Goal: Task Accomplishment & Management: Complete application form

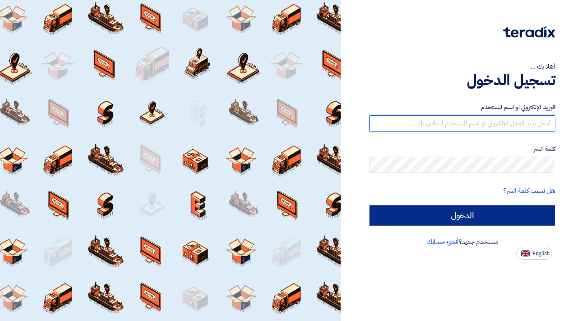
type input "[EMAIL_ADDRESS][DOMAIN_NAME]"
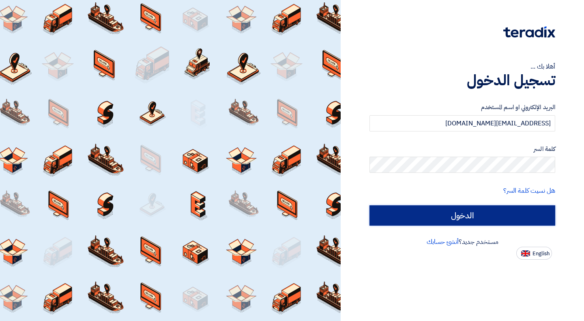
click at [508, 208] on input "الدخول" at bounding box center [463, 215] width 186 height 20
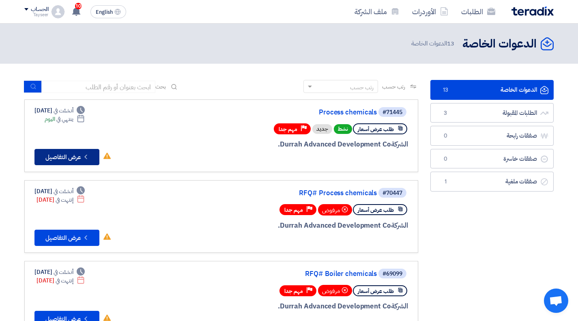
click at [67, 154] on button "Check details عرض التفاصيل" at bounding box center [66, 157] width 65 height 16
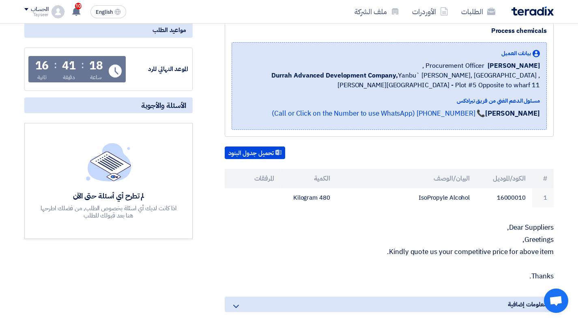
scroll to position [122, 0]
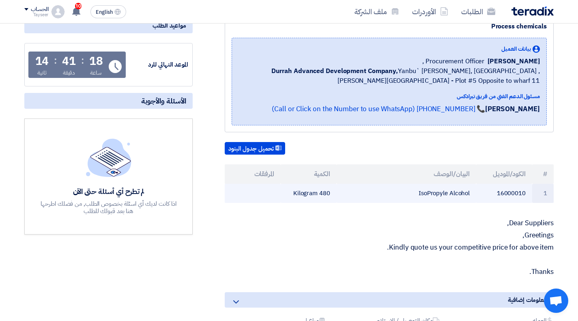
click at [442, 184] on td "IsoPropyle Alcohol" at bounding box center [407, 193] width 140 height 19
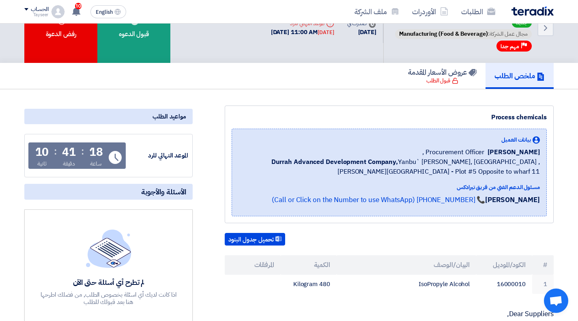
scroll to position [81, 0]
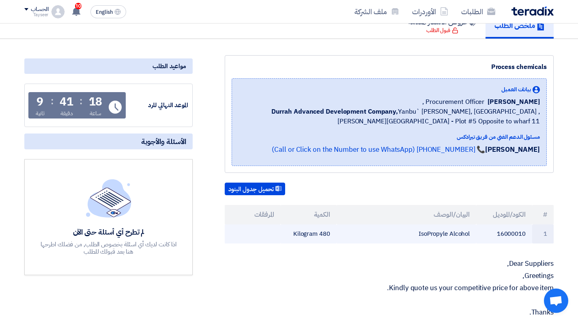
click at [455, 224] on td "IsoPropyle Alcohol" at bounding box center [407, 233] width 140 height 19
copy tr "IsoPropyle Alcohol"
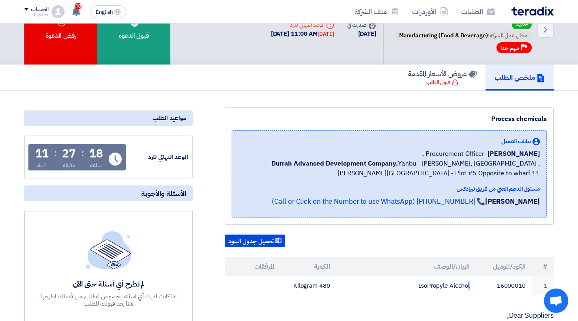
scroll to position [0, 0]
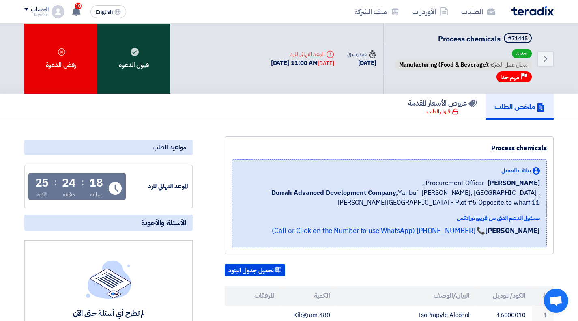
click at [138, 53] on div "قبول الدعوه" at bounding box center [133, 59] width 73 height 70
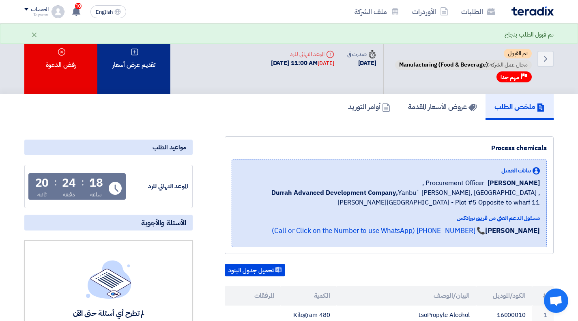
click at [132, 63] on div "تقديم عرض أسعار" at bounding box center [133, 59] width 73 height 70
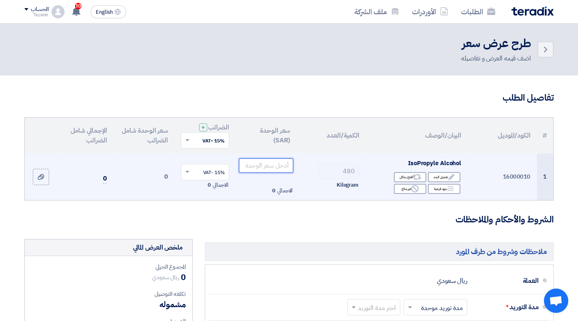
click at [267, 165] on input "number" at bounding box center [266, 165] width 55 height 15
click at [266, 164] on input "number" at bounding box center [266, 165] width 55 height 15
